Goal: Task Accomplishment & Management: Use online tool/utility

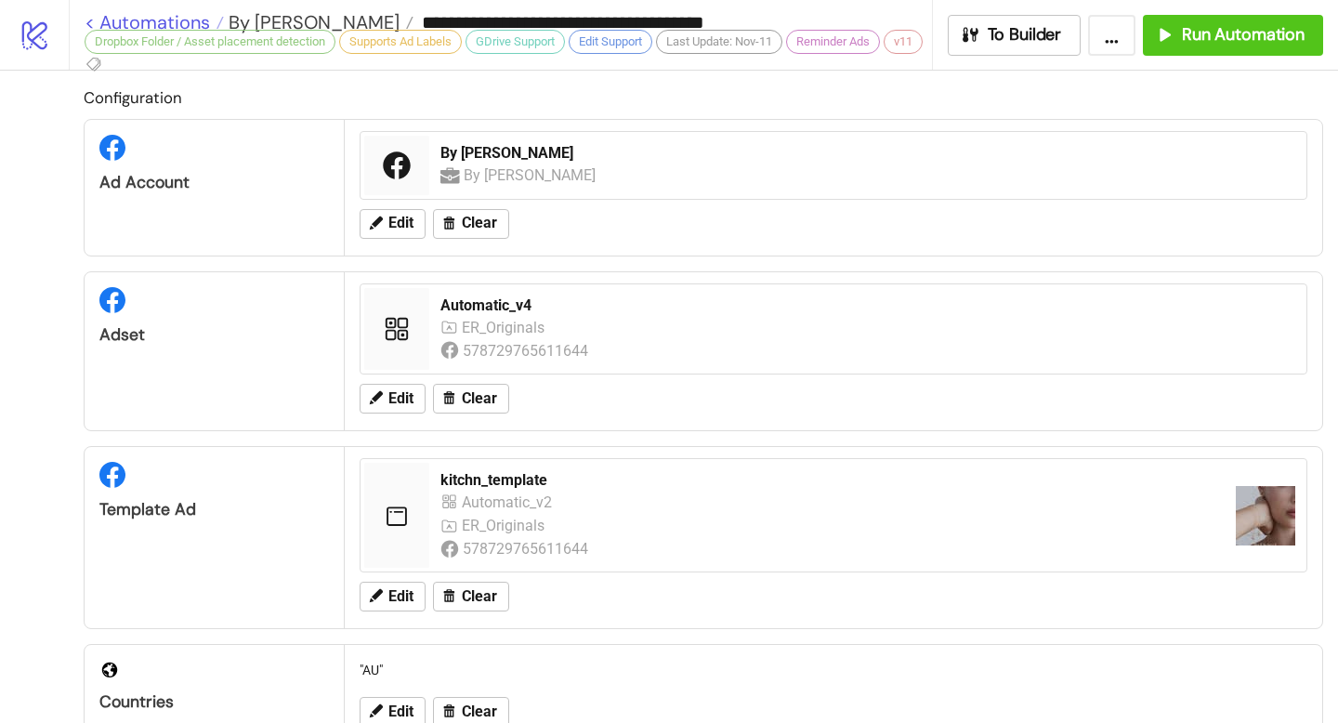
click at [89, 20] on link "< Automations" at bounding box center [154, 22] width 139 height 19
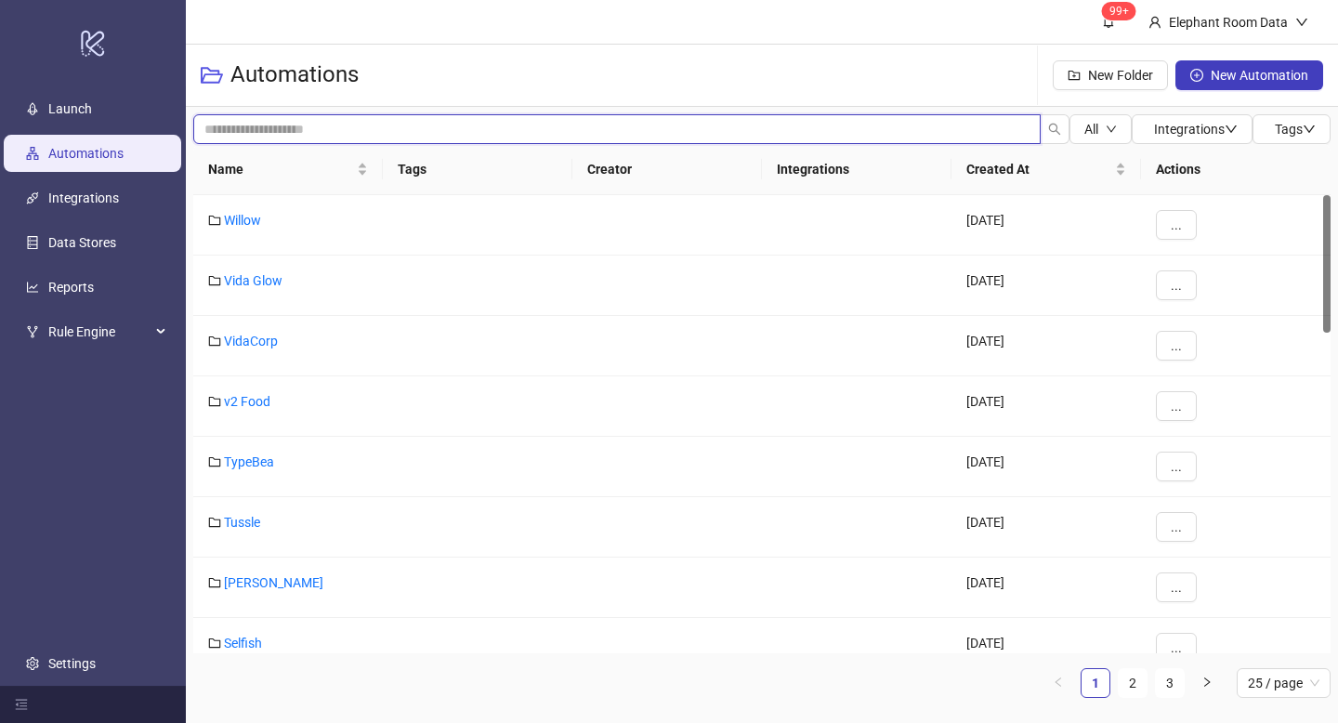
click at [369, 128] on input "search" at bounding box center [616, 129] width 847 height 30
type input "***"
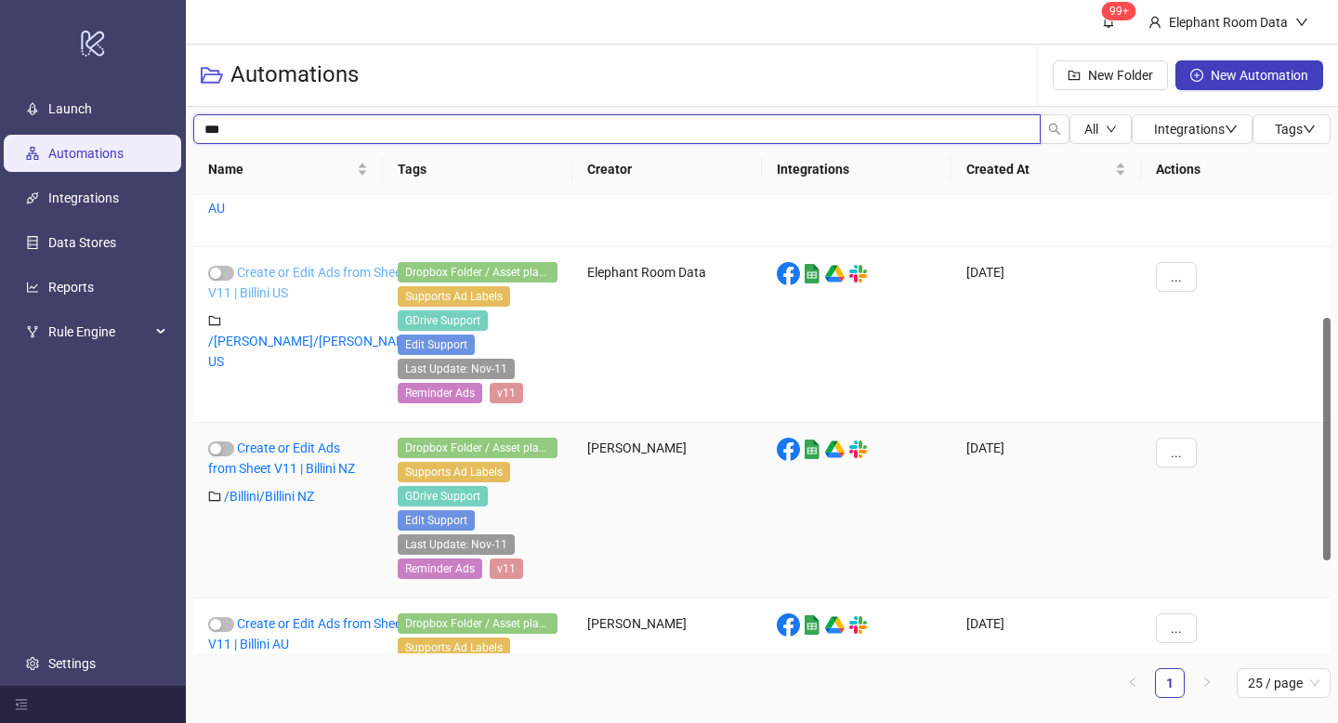
scroll to position [406, 0]
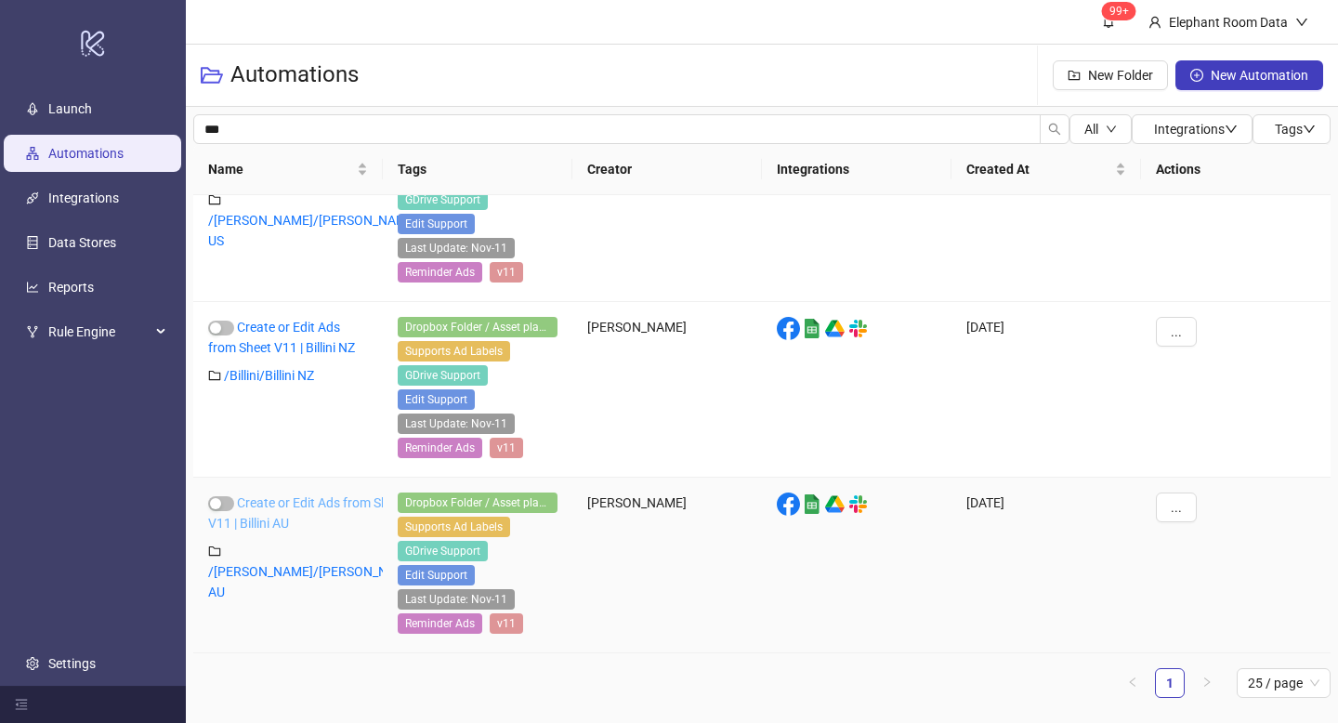
click at [268, 504] on link "Create or Edit Ads from Sheet V11 | Billini AU" at bounding box center [307, 512] width 198 height 35
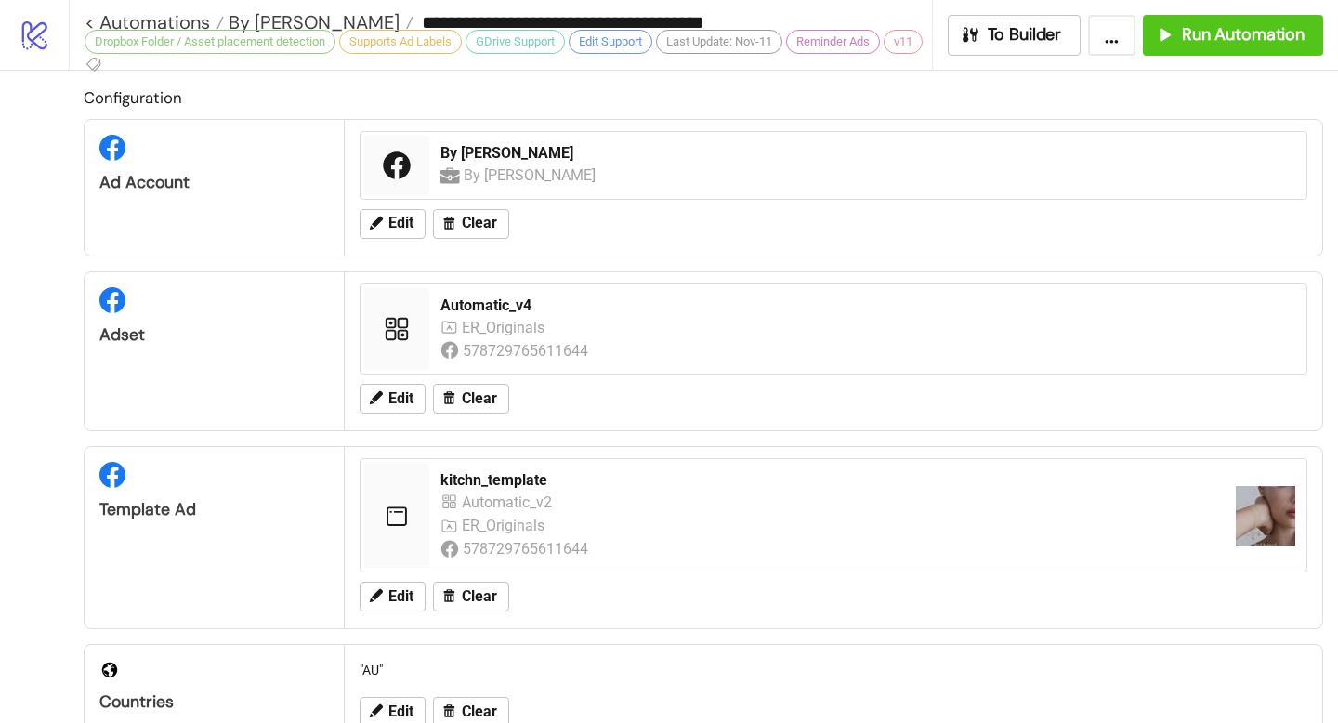
type input "**********"
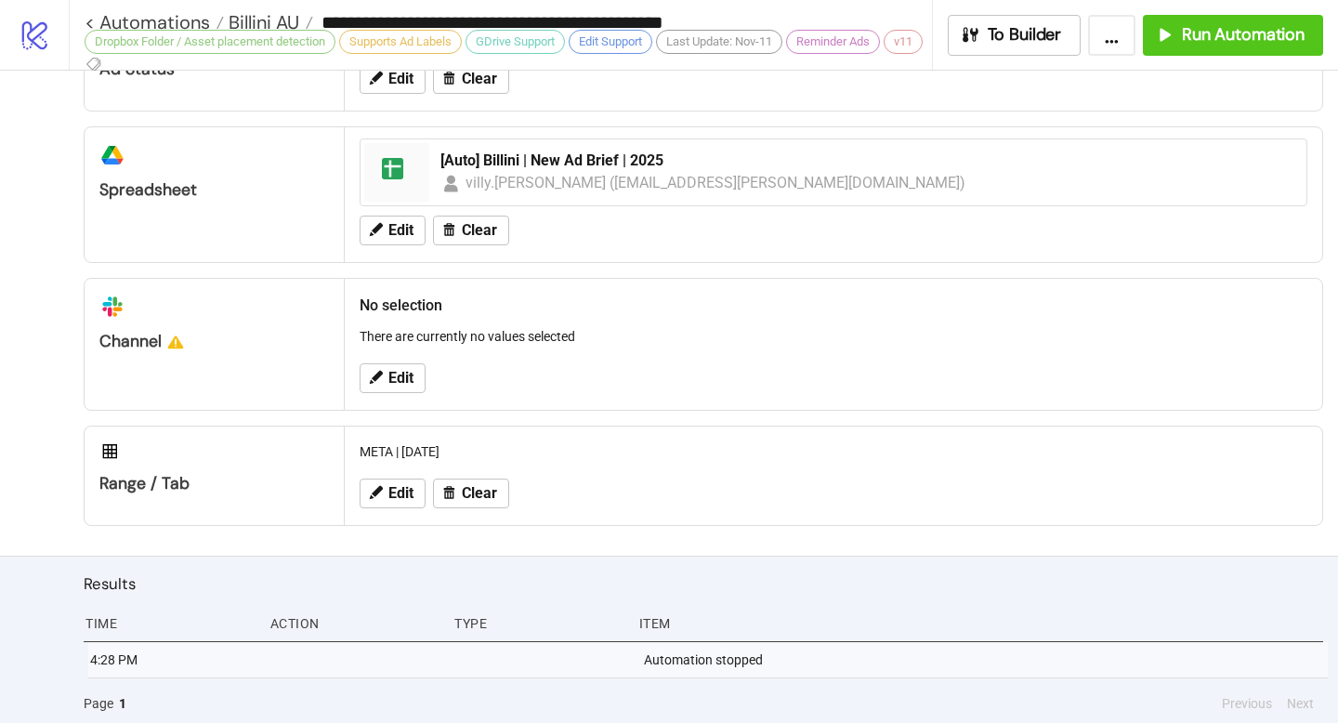
scroll to position [895, 0]
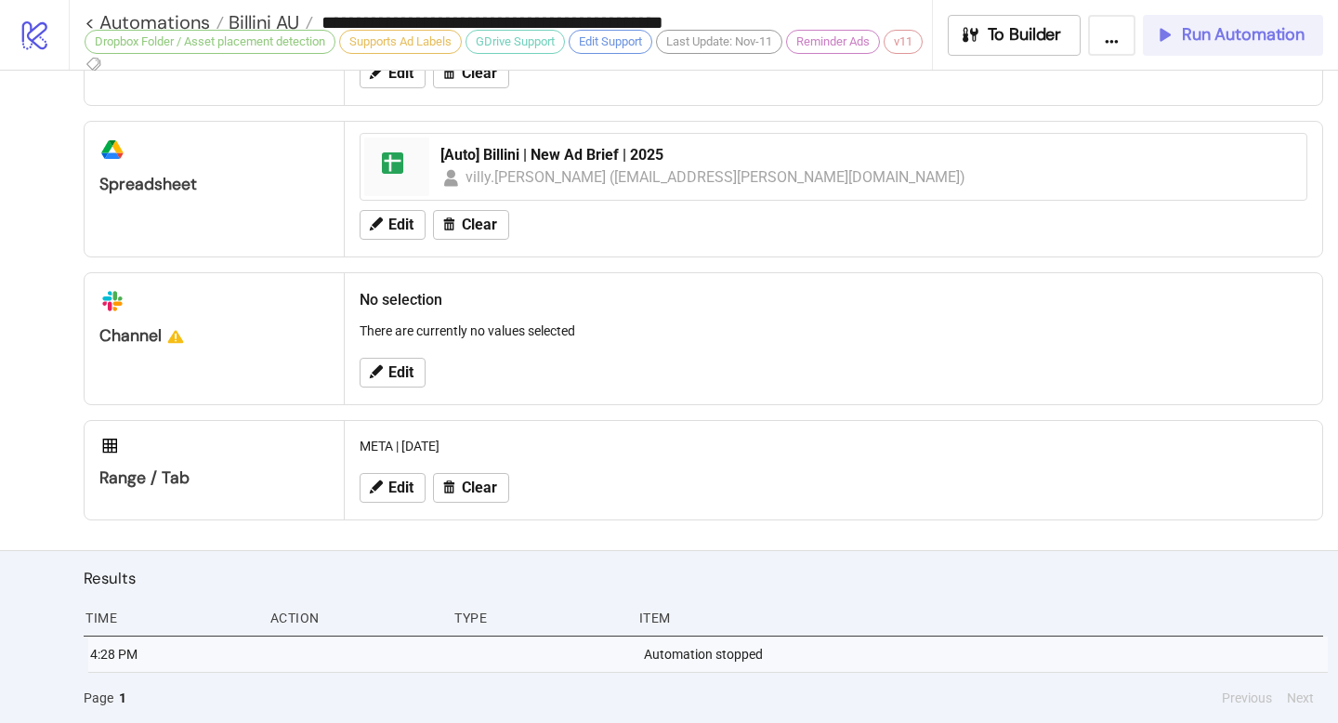
click at [1271, 33] on span "Run Automation" at bounding box center [1243, 34] width 123 height 21
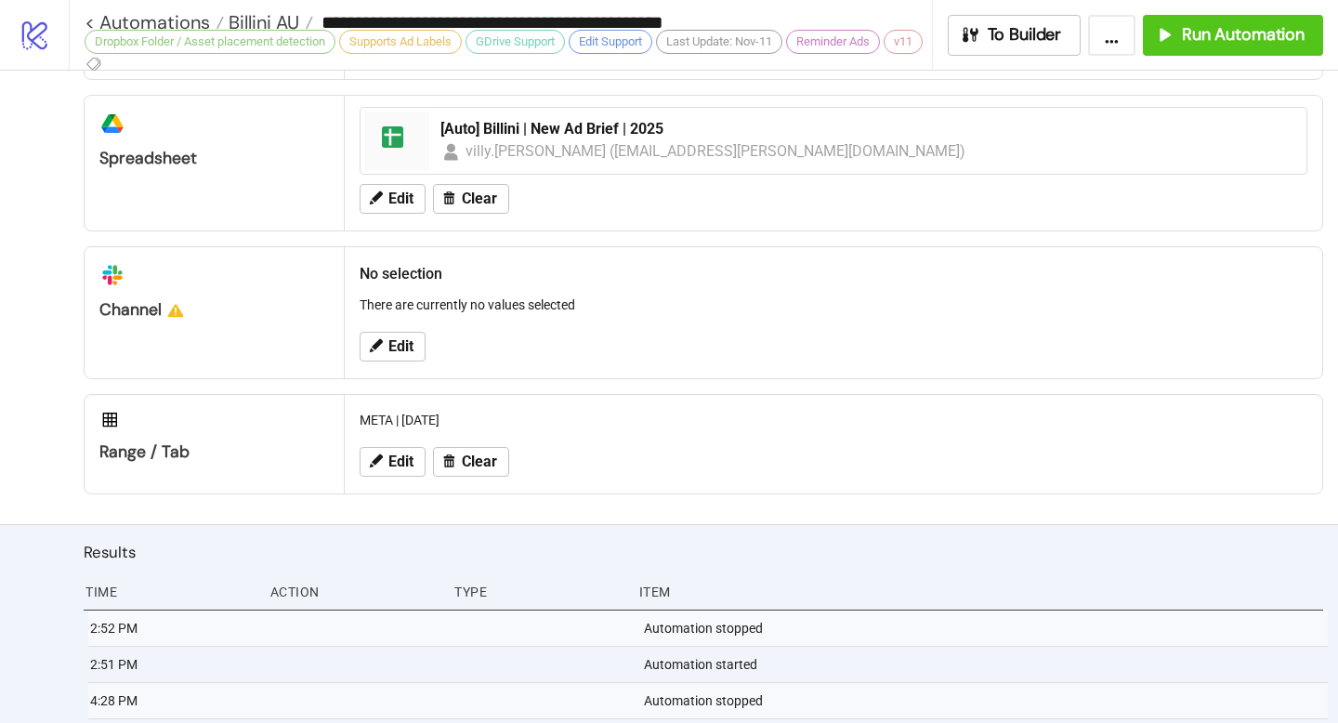
scroll to position [967, 0]
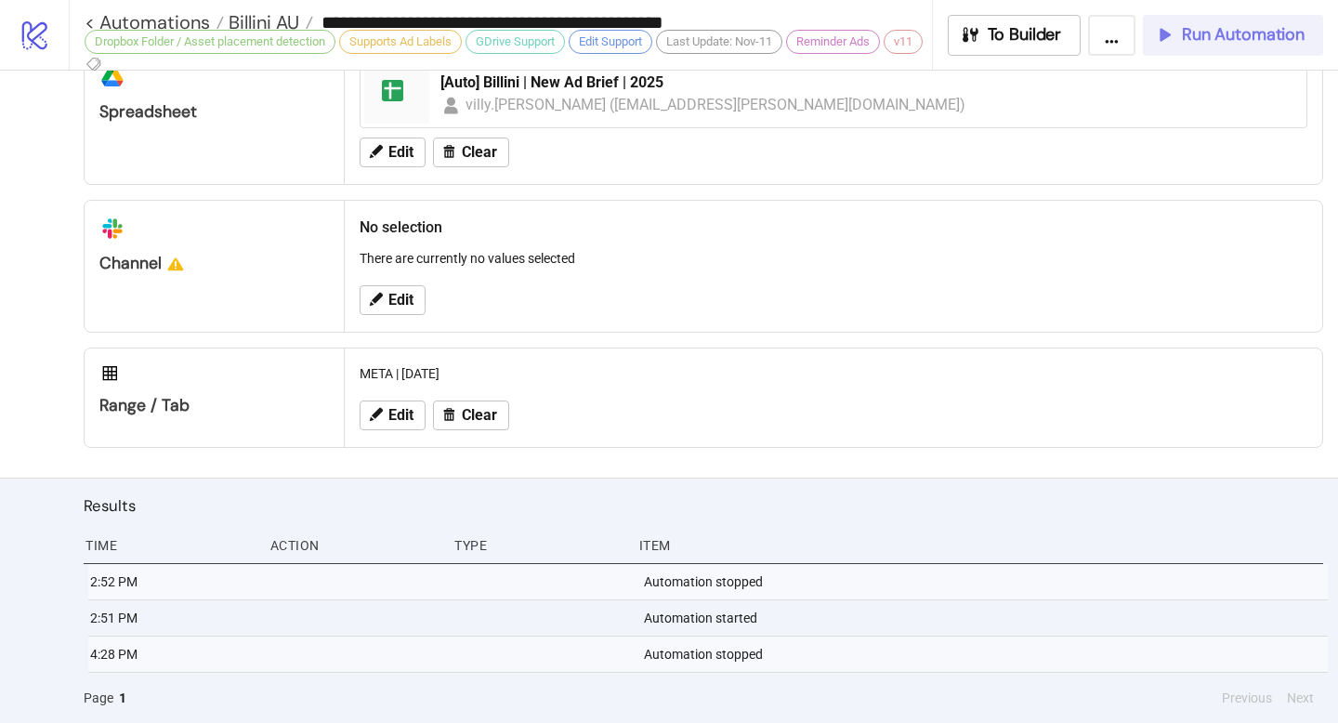
click at [1207, 44] on span "Run Automation" at bounding box center [1243, 34] width 123 height 21
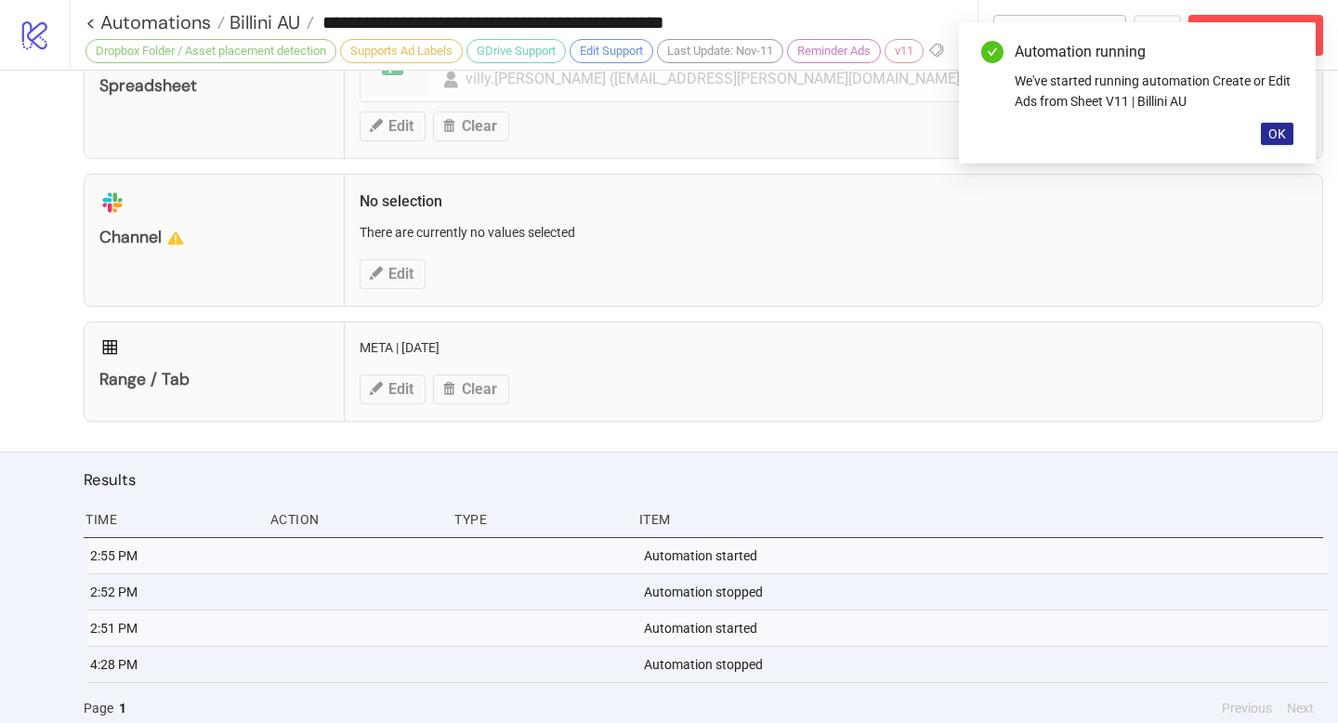
click at [1277, 137] on span "OK" at bounding box center [1277, 133] width 18 height 15
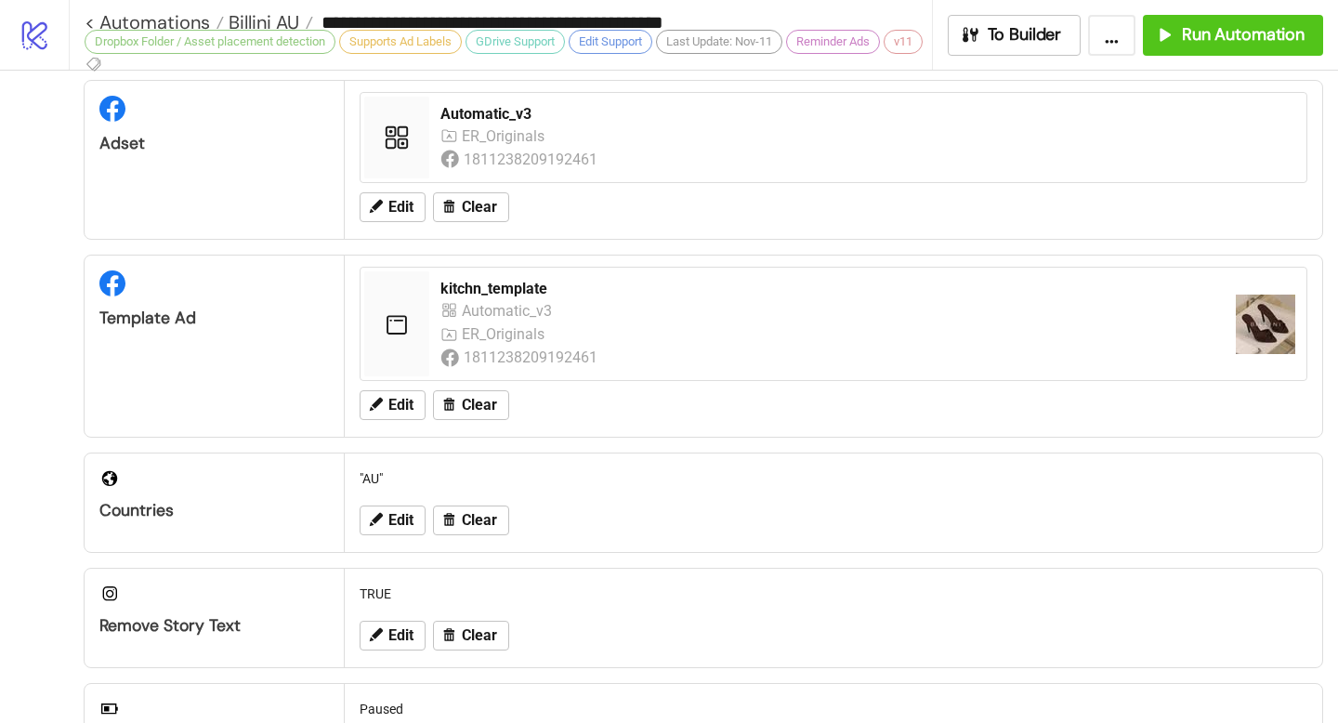
scroll to position [0, 0]
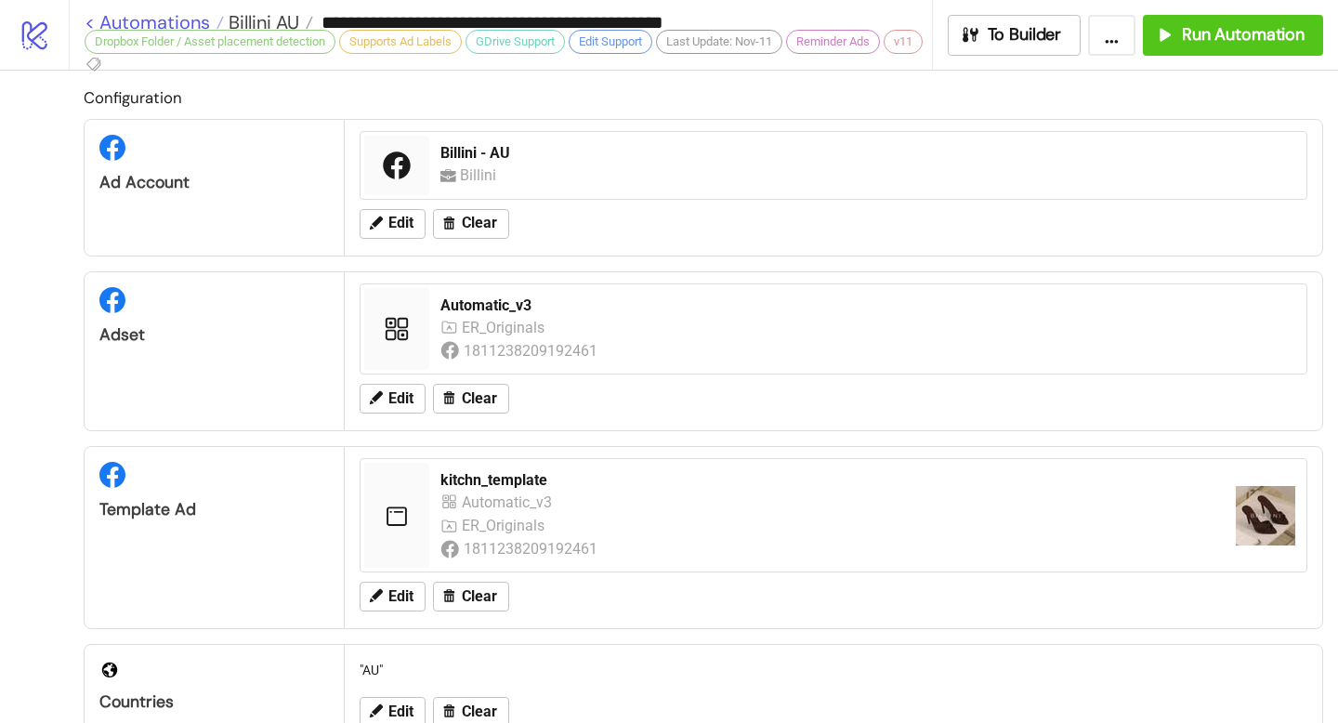
click at [99, 21] on link "< Automations" at bounding box center [154, 22] width 139 height 19
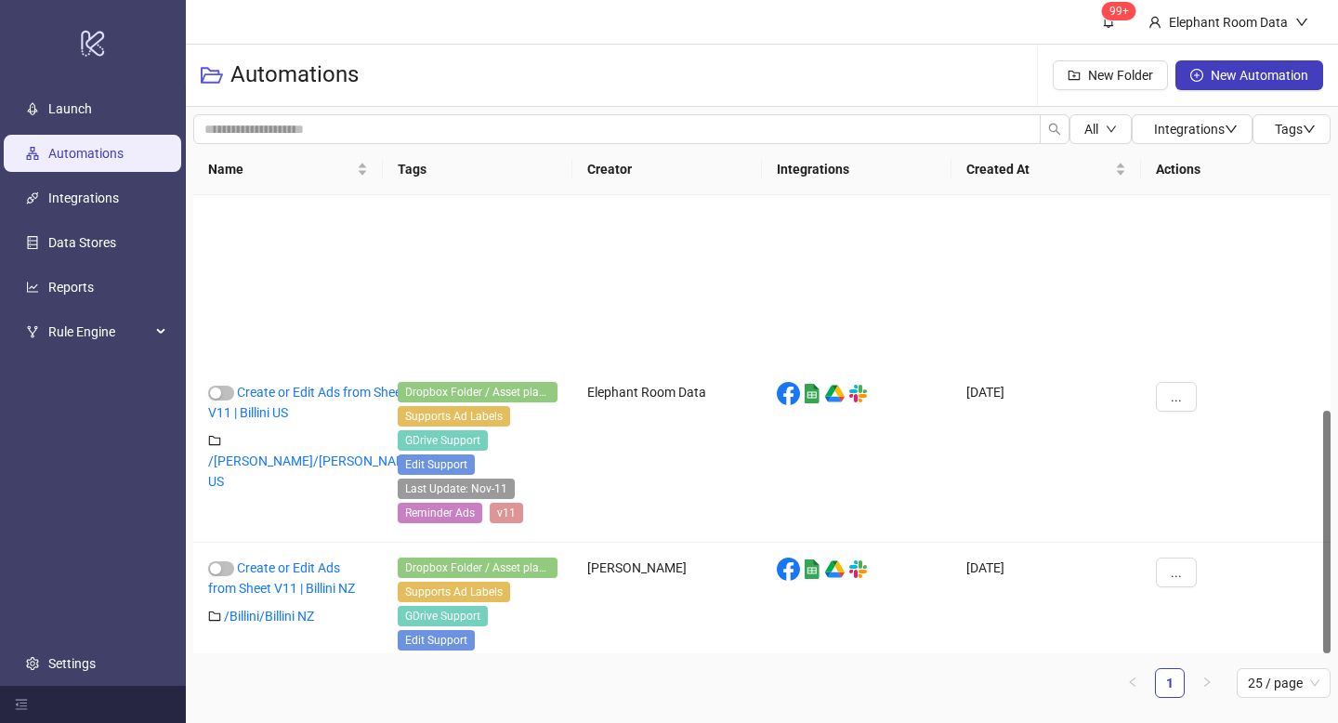
scroll to position [406, 0]
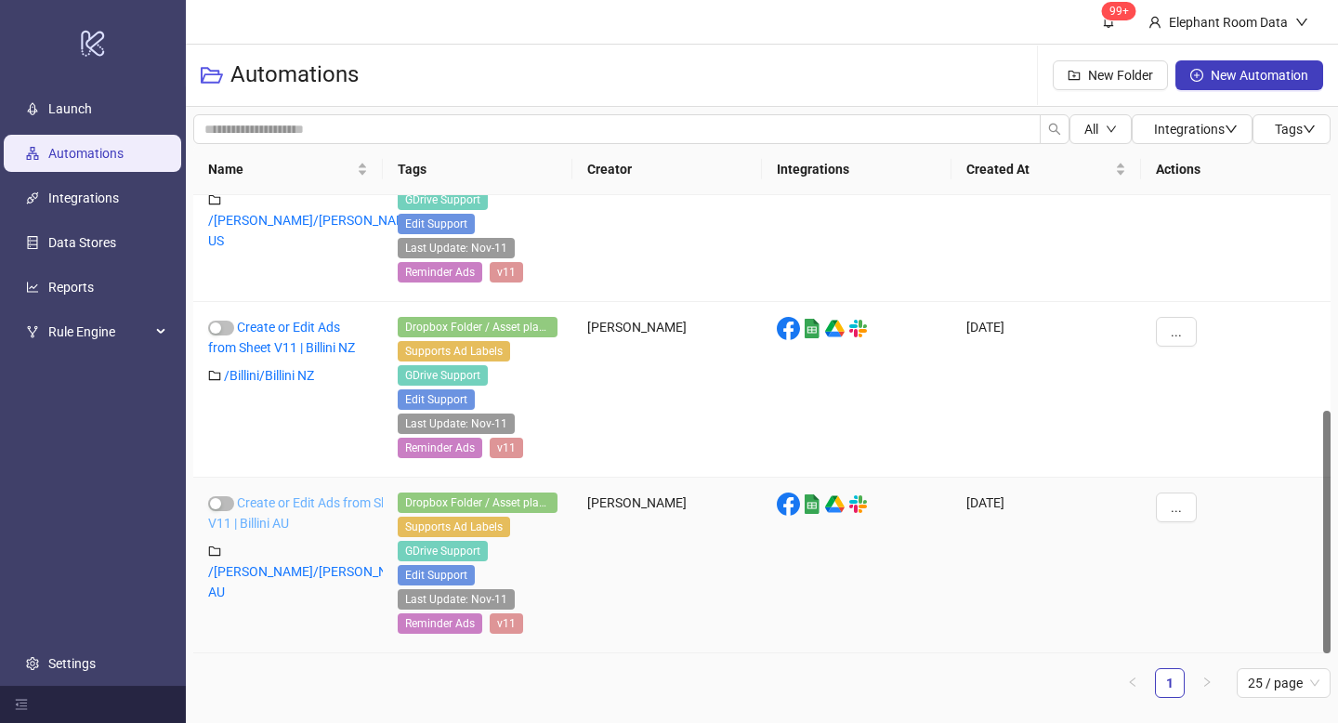
click at [302, 503] on link "Create or Edit Ads from Sheet V11 | Billini AU" at bounding box center [307, 512] width 198 height 35
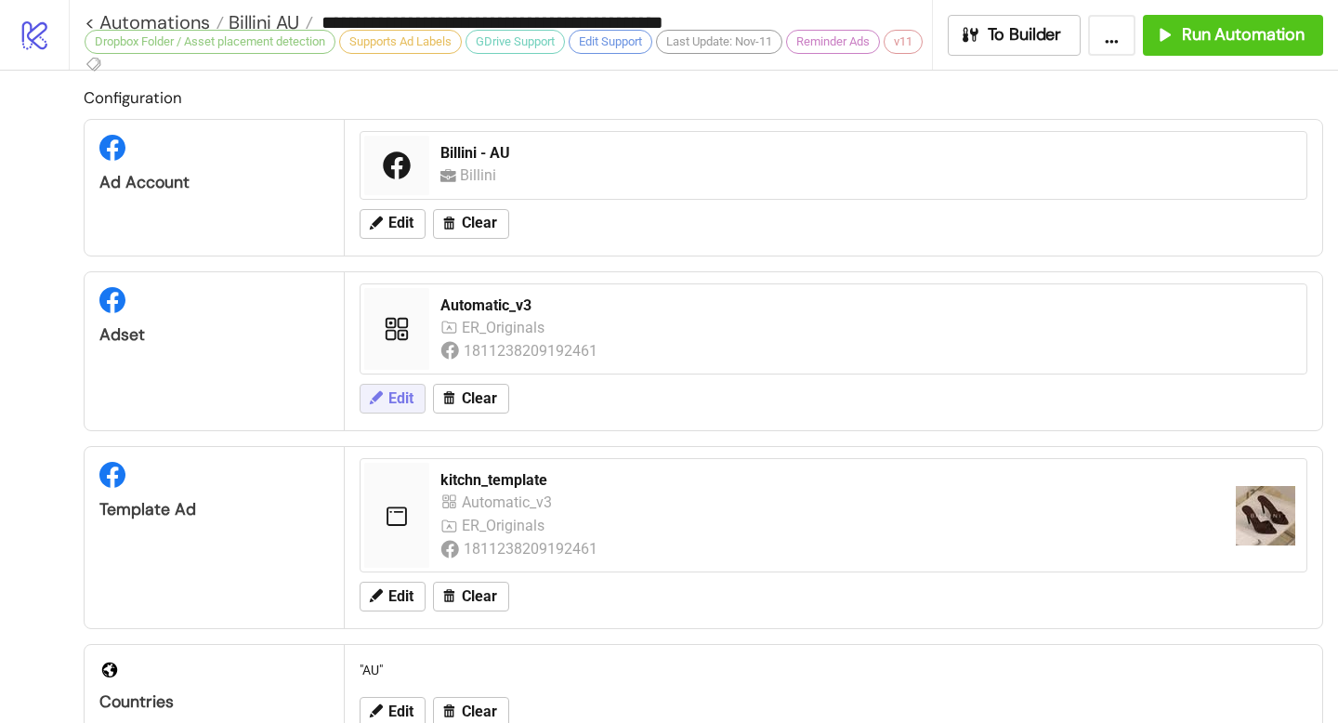
click at [394, 399] on span "Edit" at bounding box center [400, 398] width 25 height 17
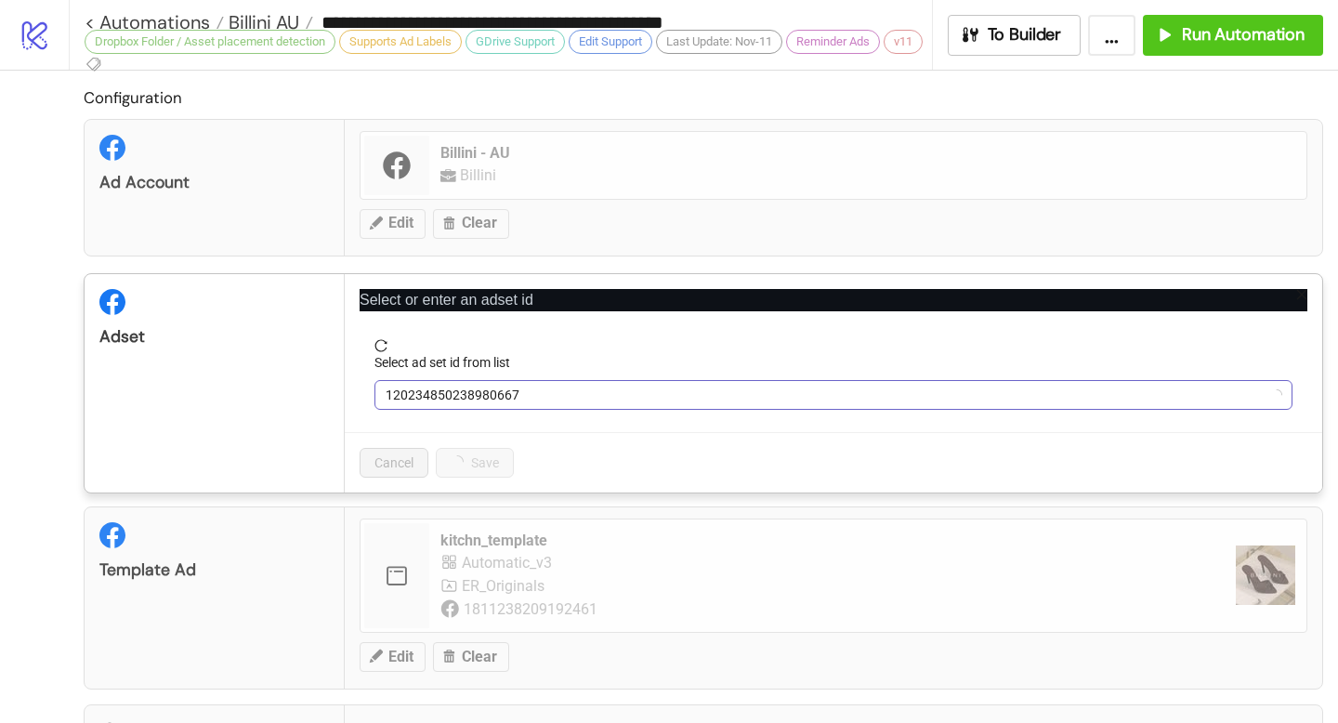
click at [530, 404] on span "120234850238980667" at bounding box center [832, 395] width 895 height 28
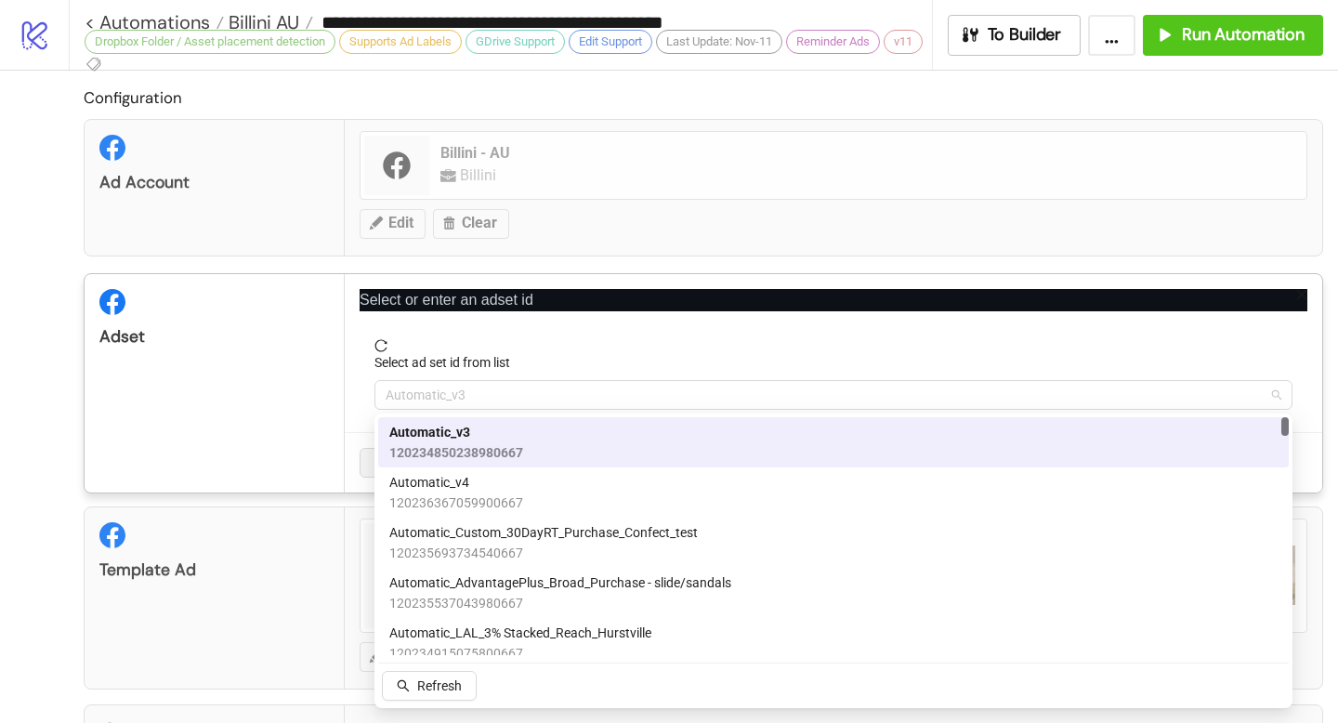
click at [530, 404] on span "Automatic_v3" at bounding box center [832, 395] width 895 height 28
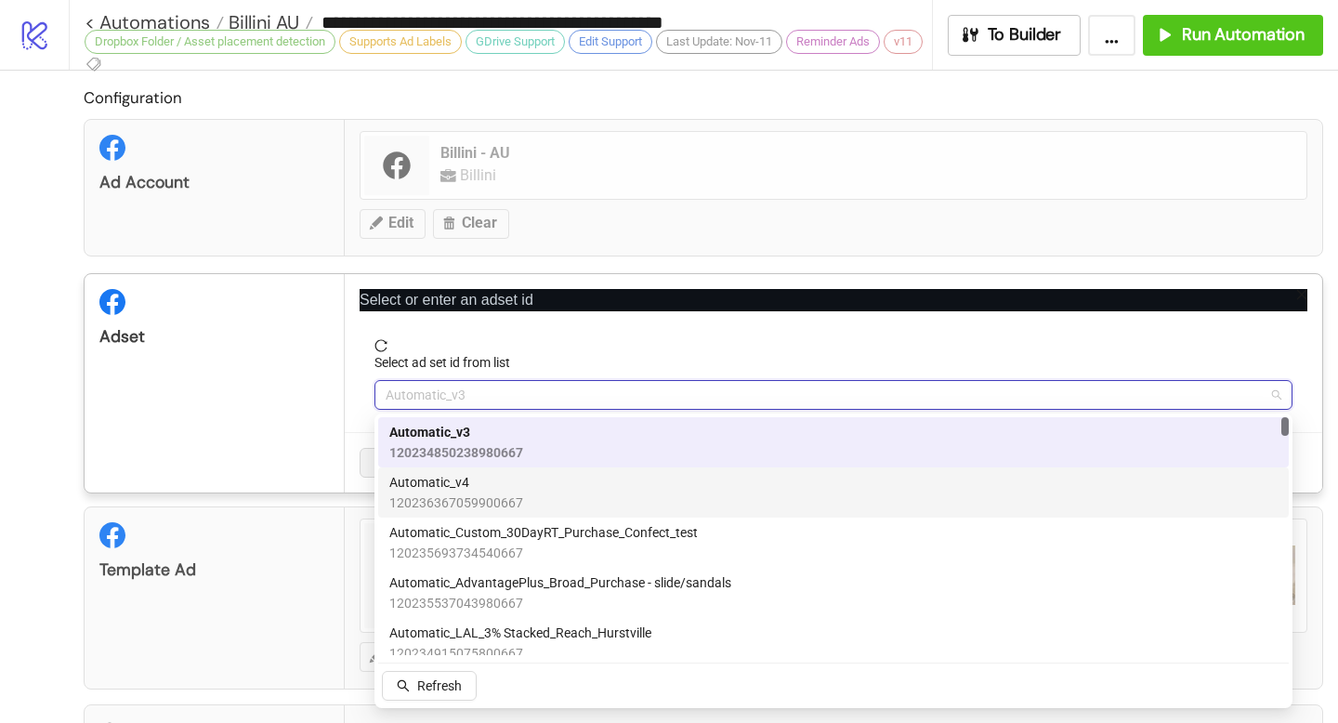
click at [538, 488] on div "Automatic_v4 120236367059900667" at bounding box center [833, 492] width 888 height 41
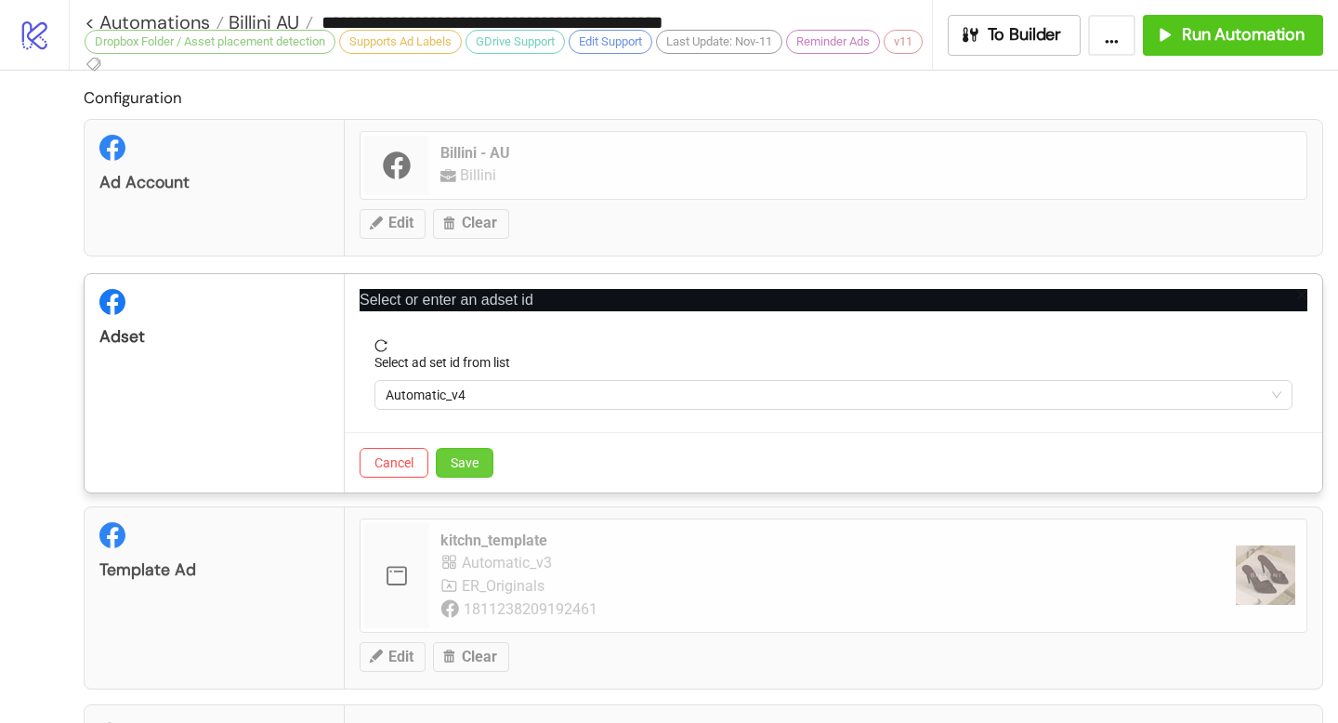
click at [460, 473] on button "Save" at bounding box center [465, 463] width 58 height 30
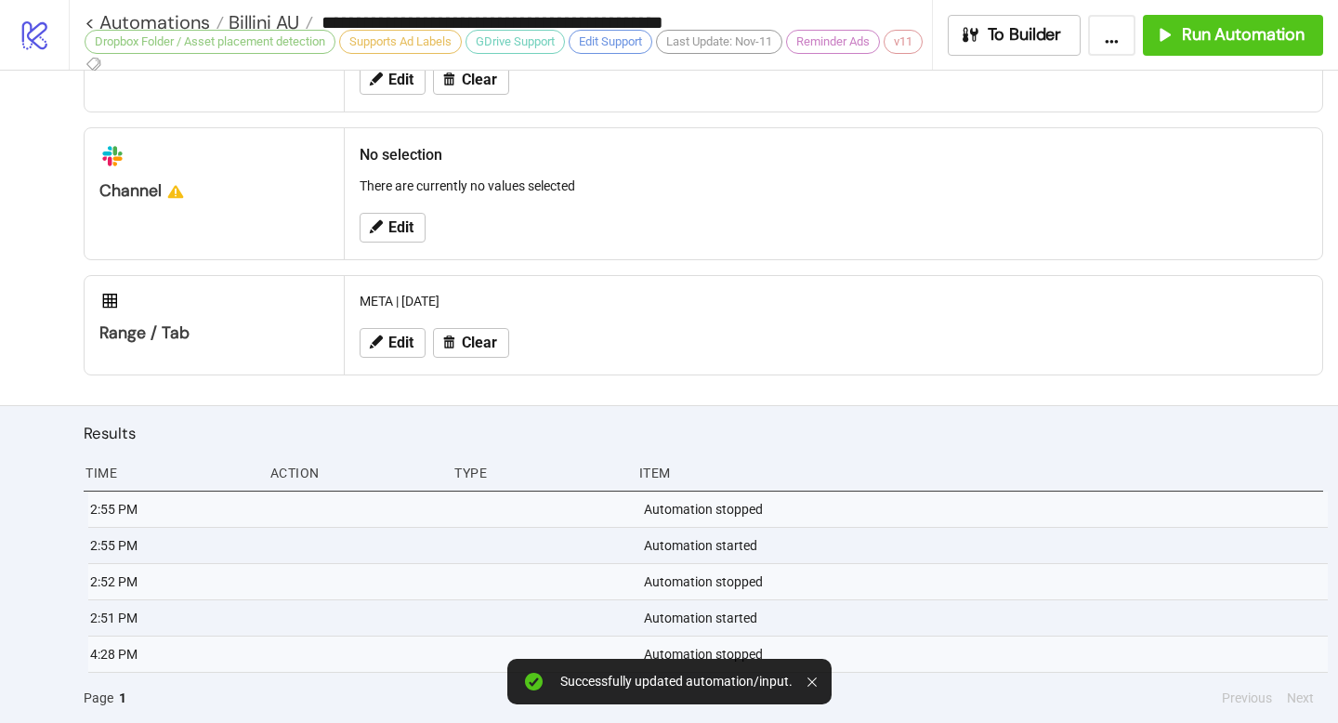
scroll to position [1039, 0]
click at [1226, 35] on span "Run Automation" at bounding box center [1243, 34] width 123 height 21
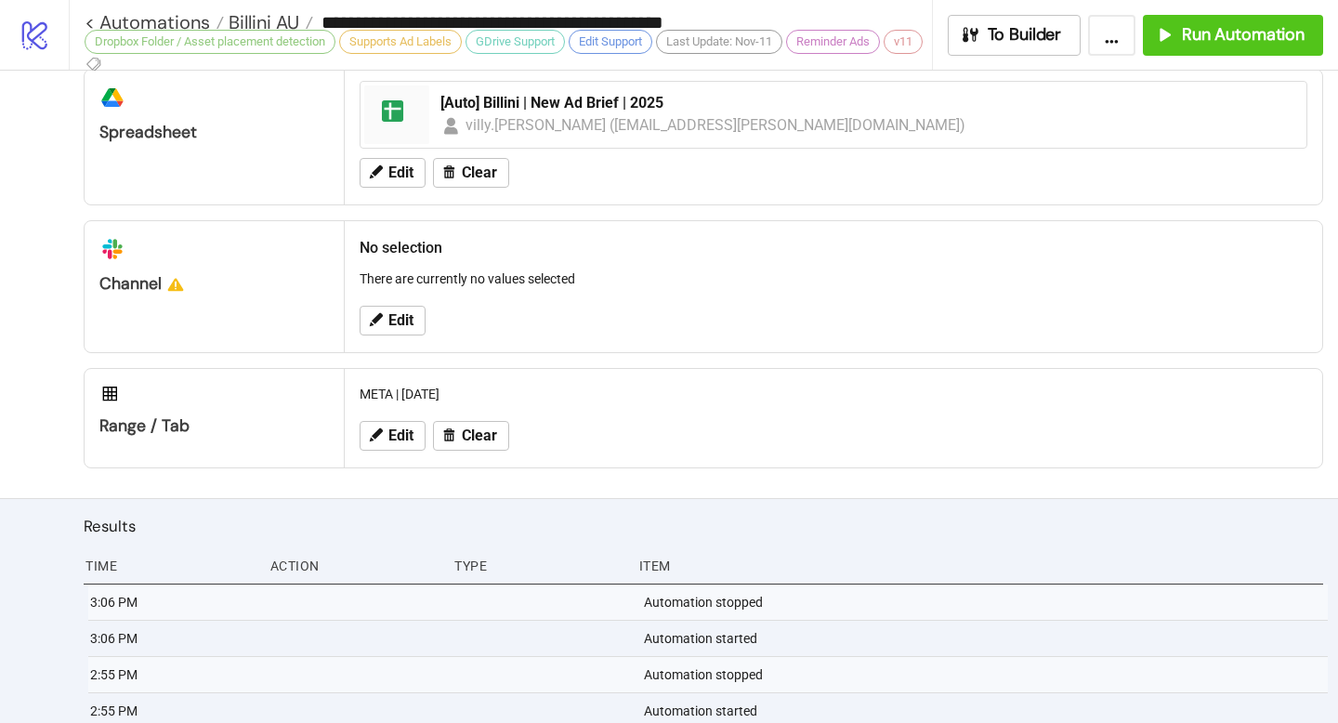
scroll to position [923, 0]
